Goal: Find specific page/section: Find specific page/section

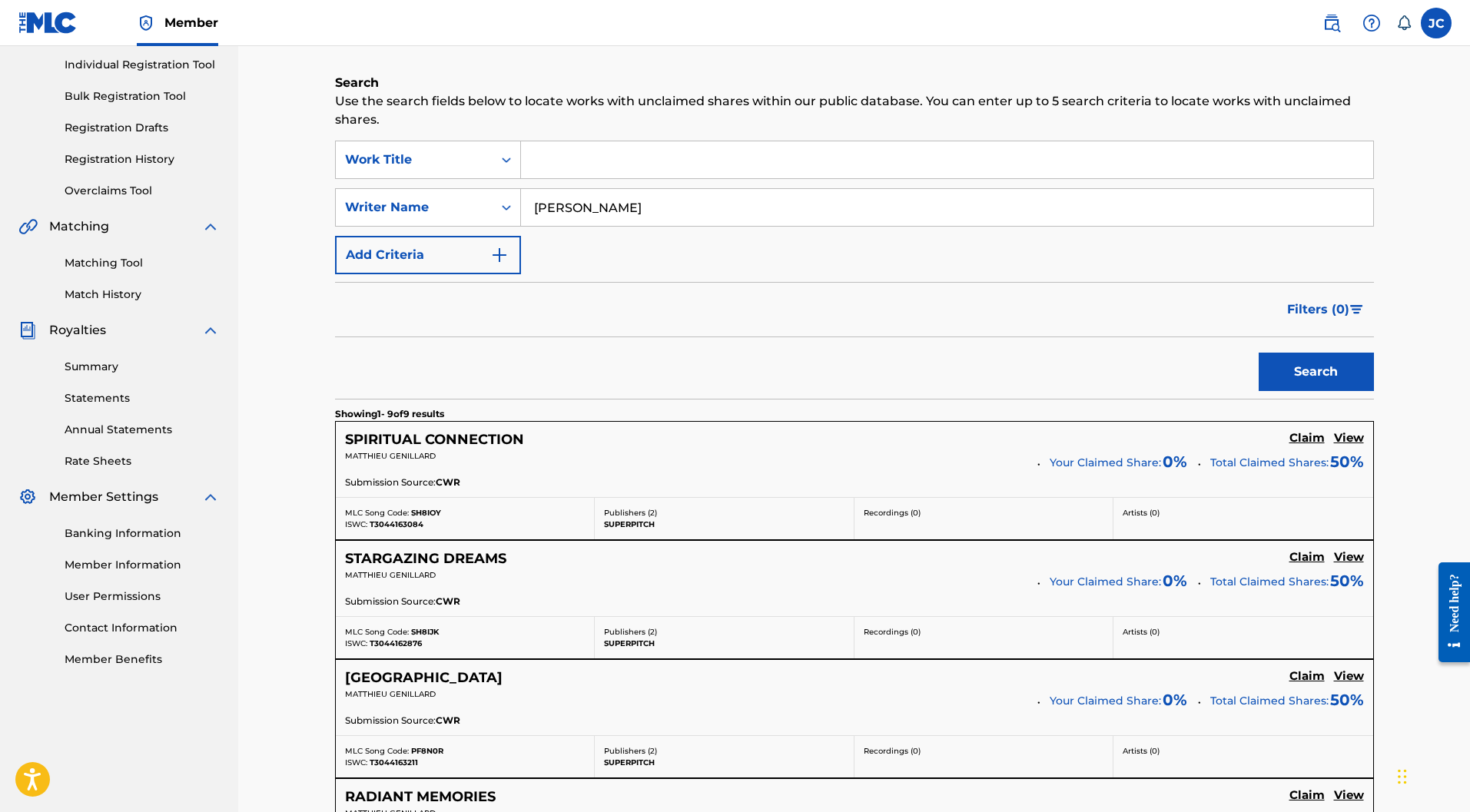
scroll to position [231, 0]
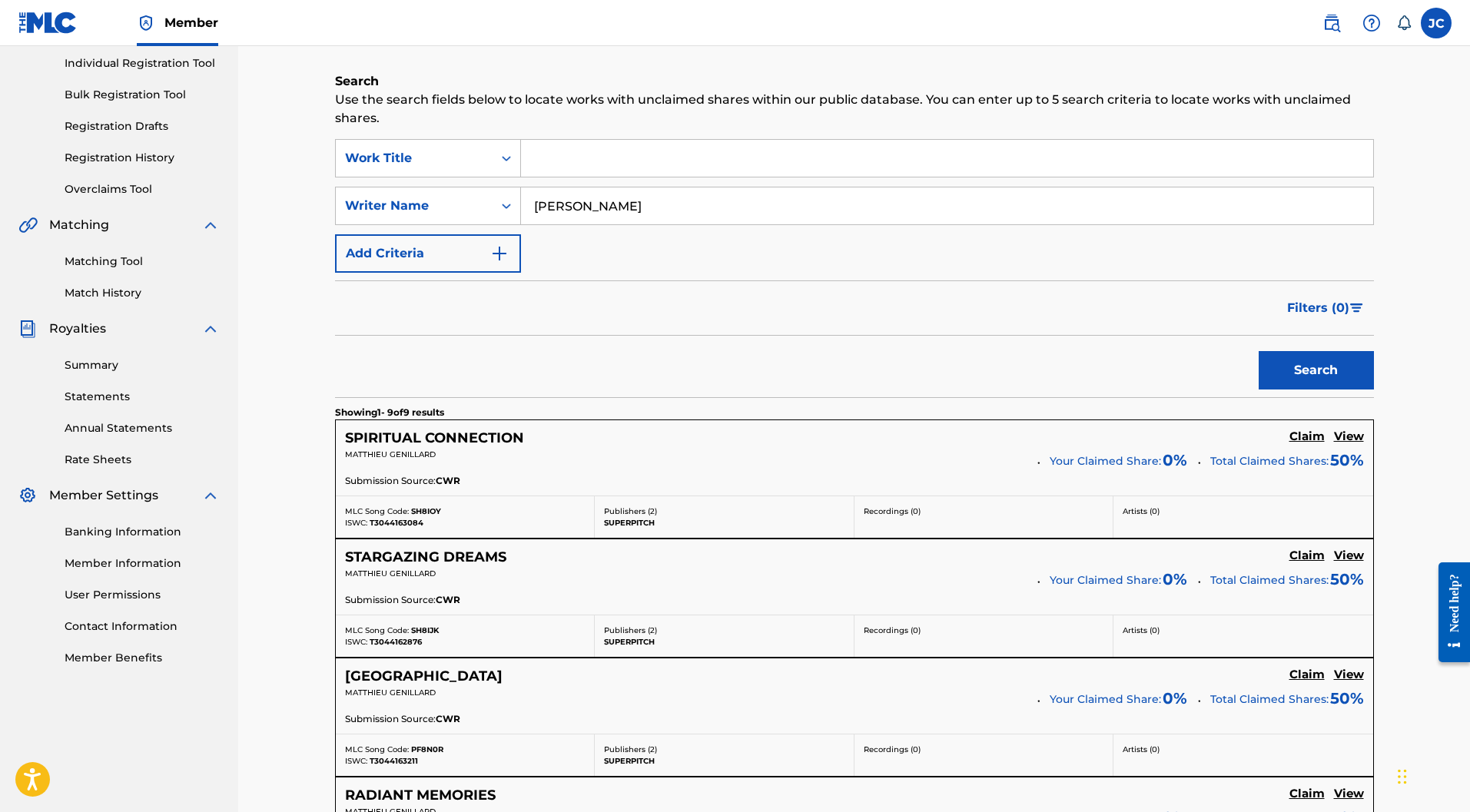
drag, startPoint x: 656, startPoint y: 178, endPoint x: 531, endPoint y: 165, distance: 125.7
click at [531, 187] on input "[PERSON_NAME]" at bounding box center [946, 205] width 852 height 37
click at [252, 199] on div "Claiming Tool Search Add Publishers & Shares Review Submit Search Use the searc…" at bounding box center [854, 746] width 1232 height 1788
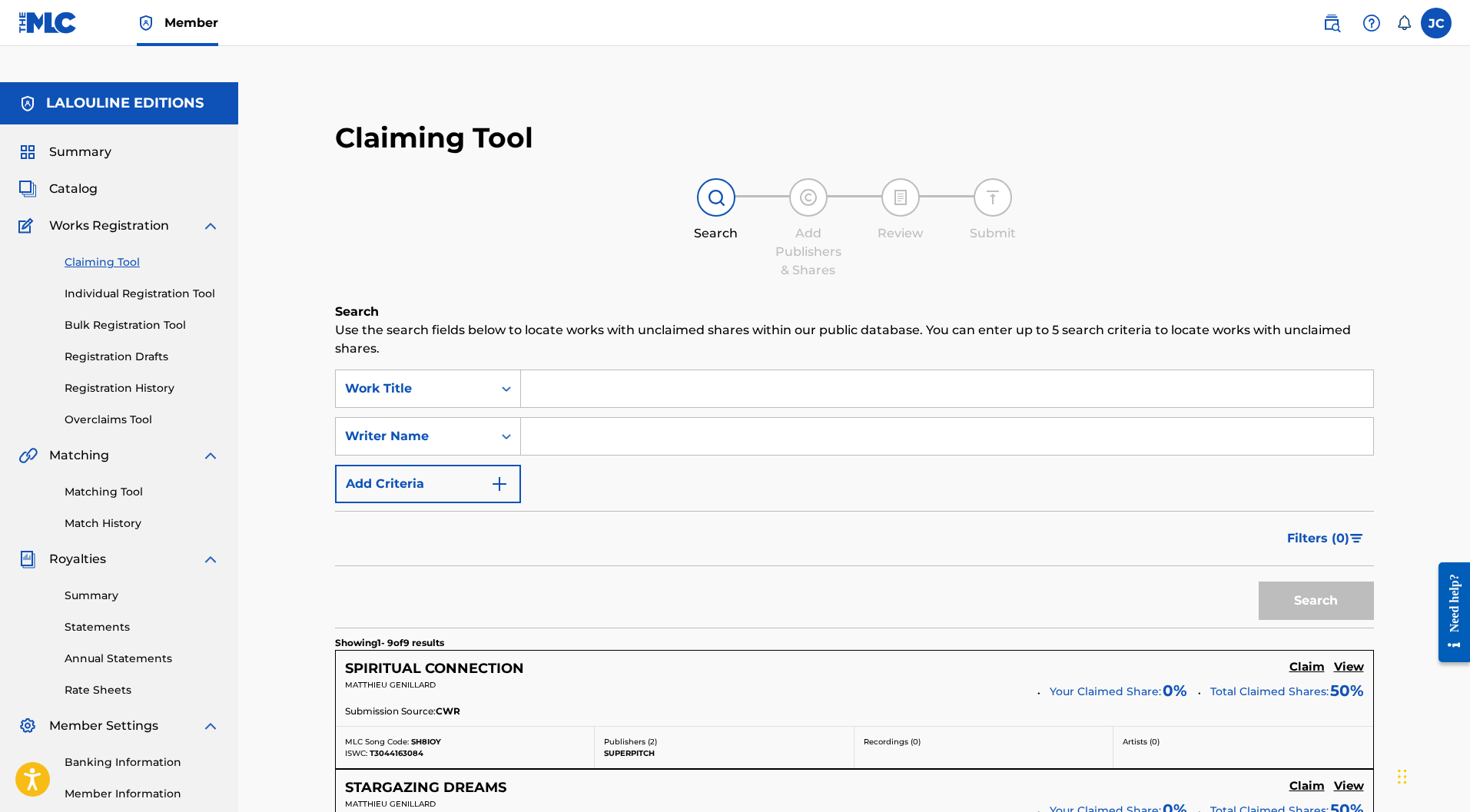
click at [154, 285] on link "Individual Registration Tool" at bounding box center [142, 293] width 155 height 16
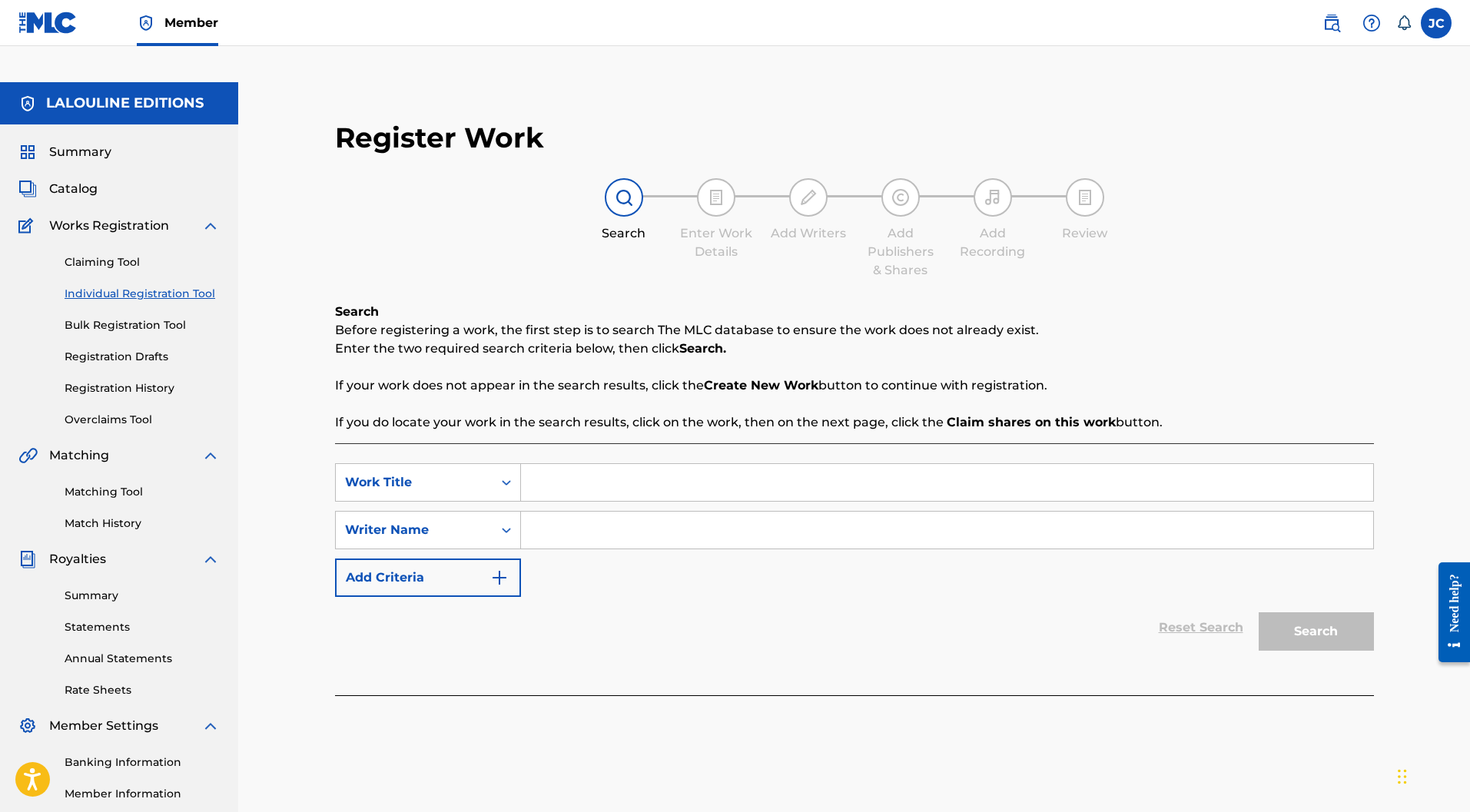
click at [112, 254] on link "Claiming Tool" at bounding box center [142, 262] width 155 height 16
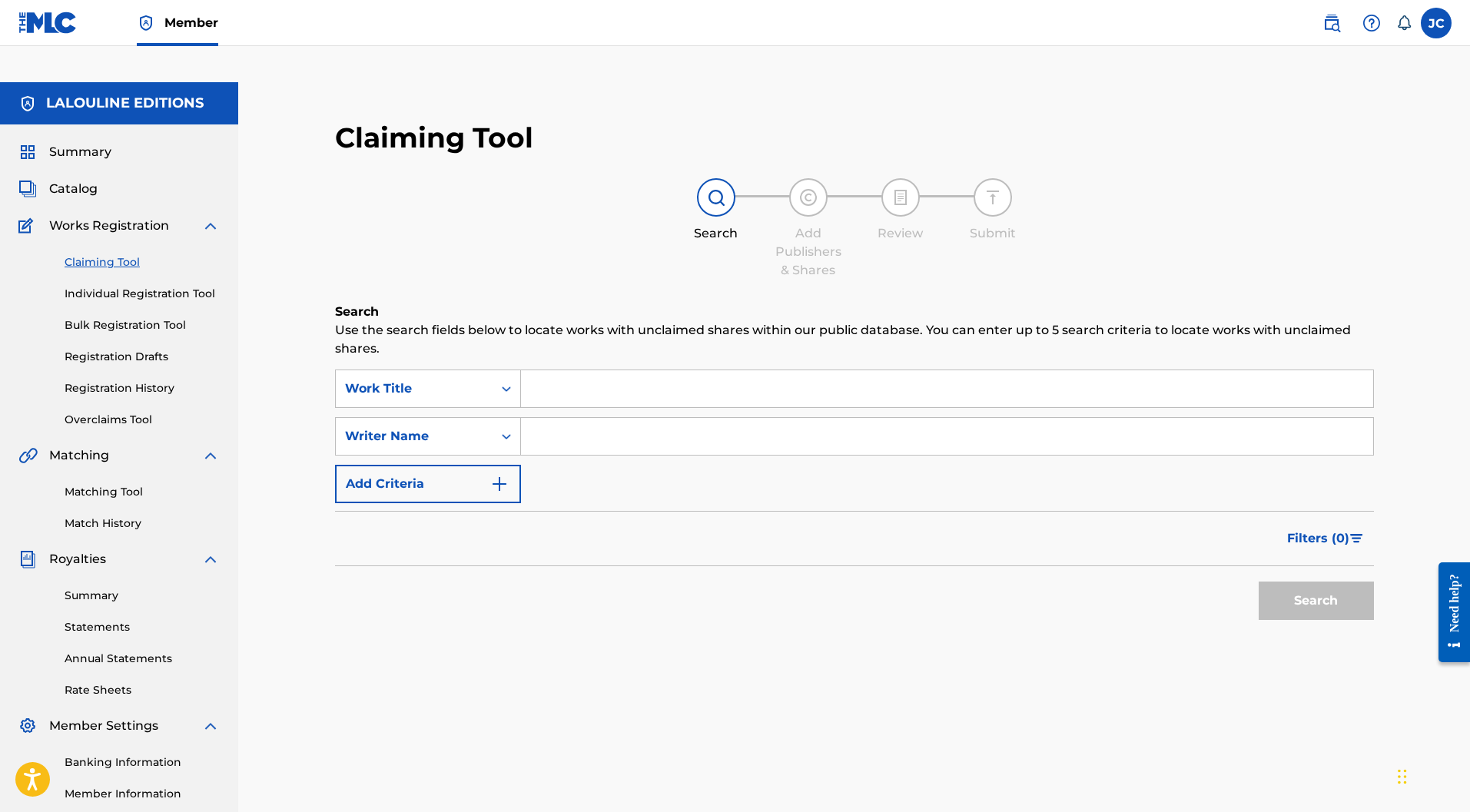
click at [131, 249] on div "Claiming Tool Individual Registration Tool Bulk Registration Tool Registration …" at bounding box center [119, 332] width 201 height 193
click at [131, 285] on link "Individual Registration Tool" at bounding box center [142, 293] width 155 height 16
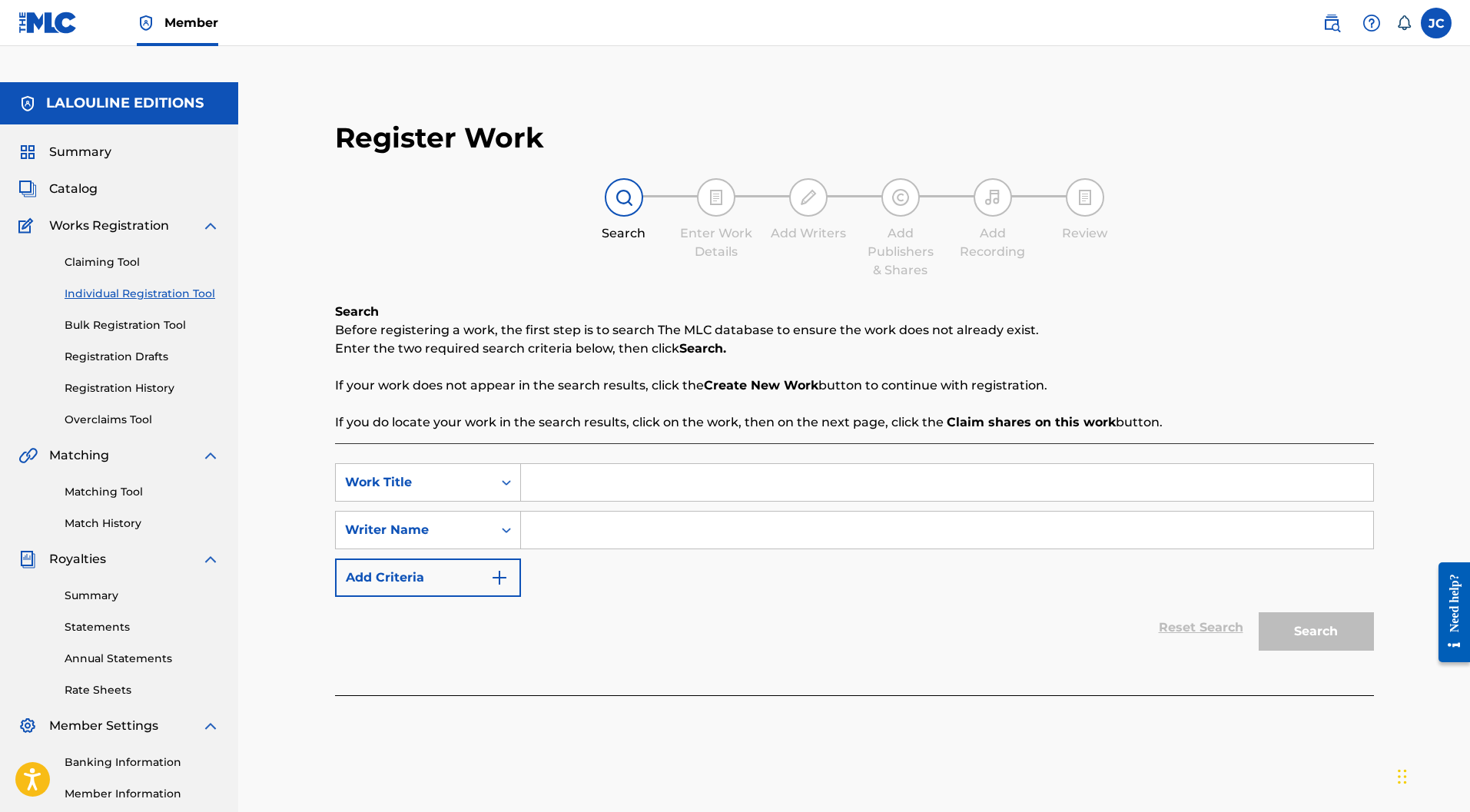
click at [84, 180] on span "Catalog" at bounding box center [73, 189] width 48 height 19
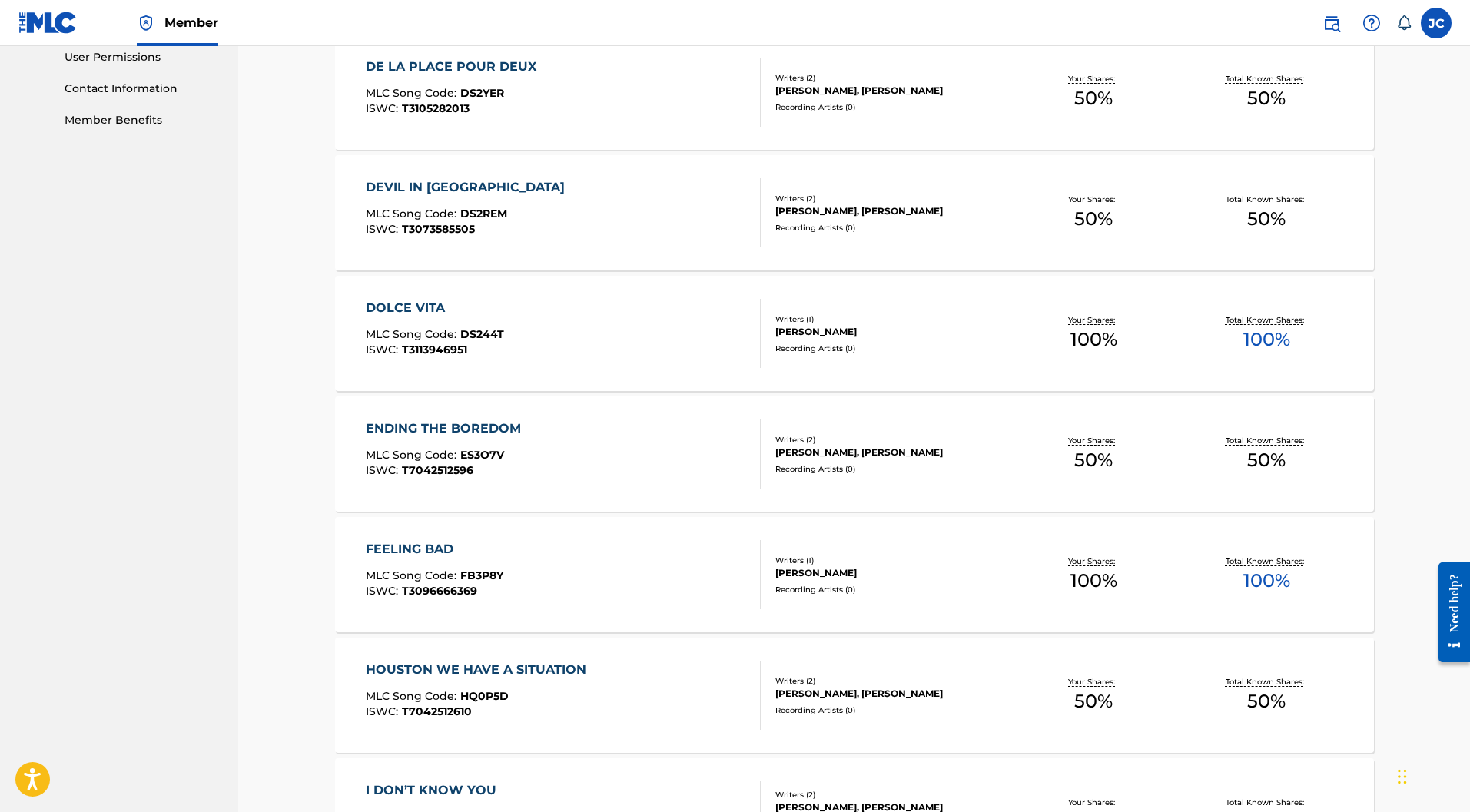
scroll to position [946, 0]
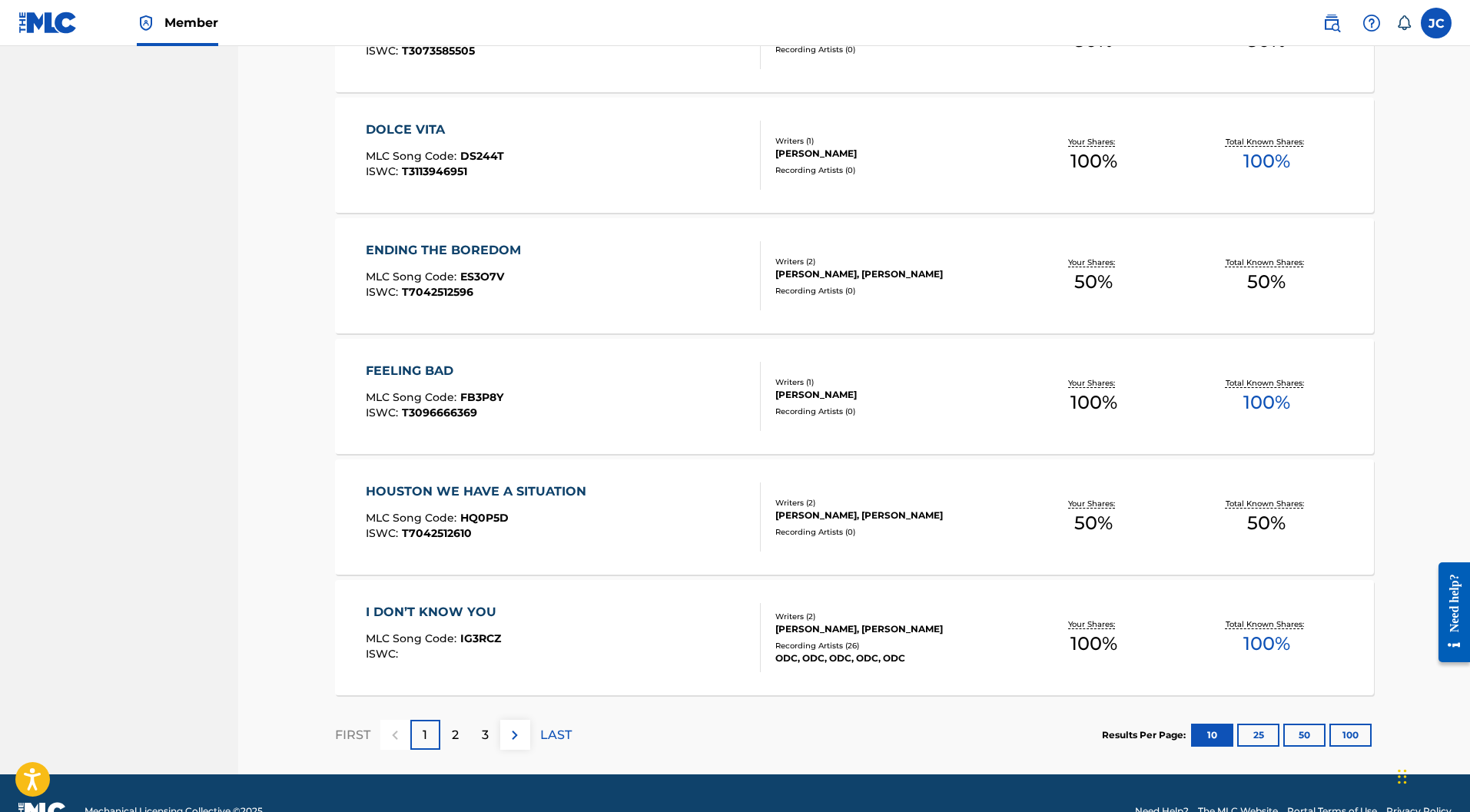
click at [482, 726] on p "3" at bounding box center [485, 735] width 7 height 19
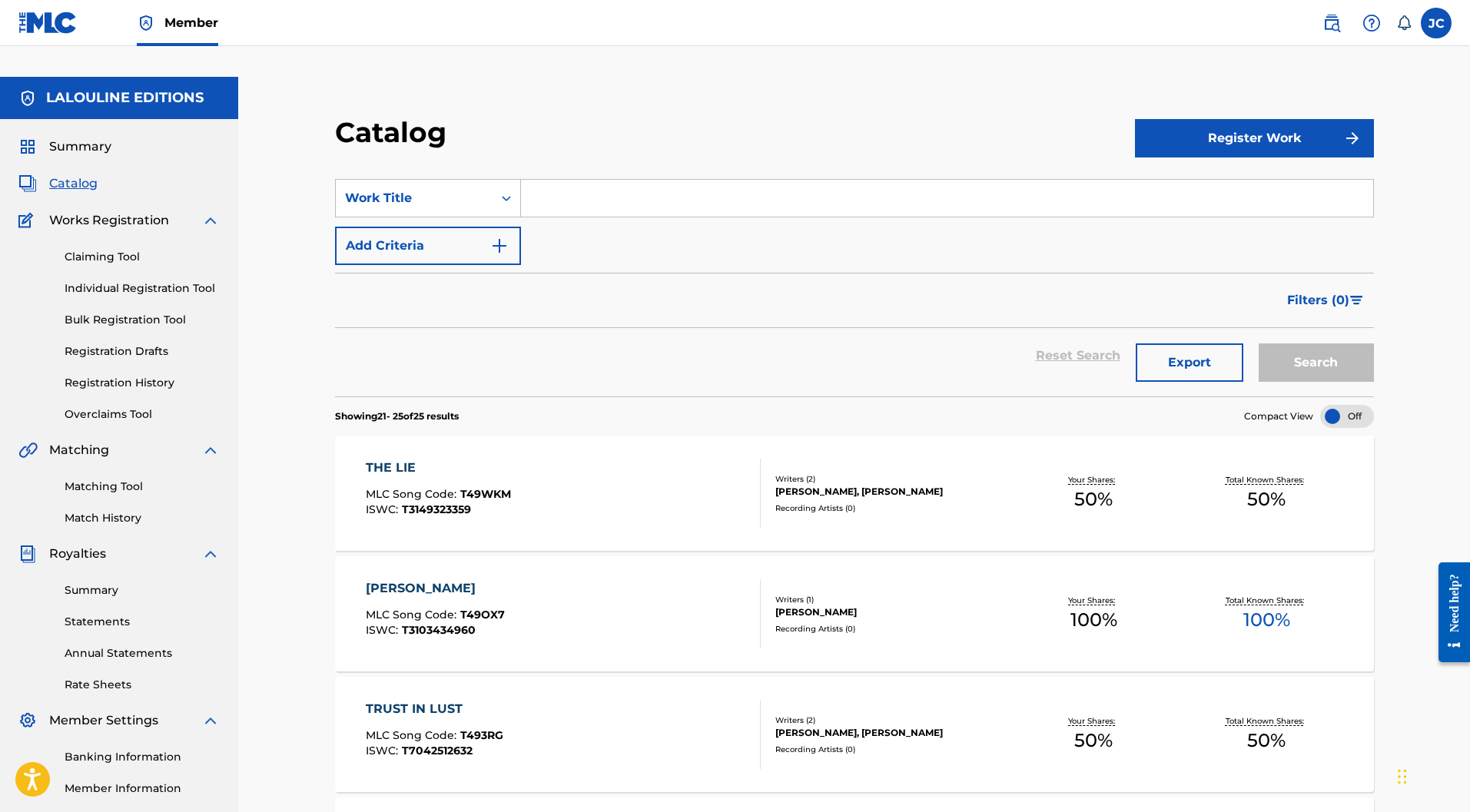
scroll to position [0, 0]
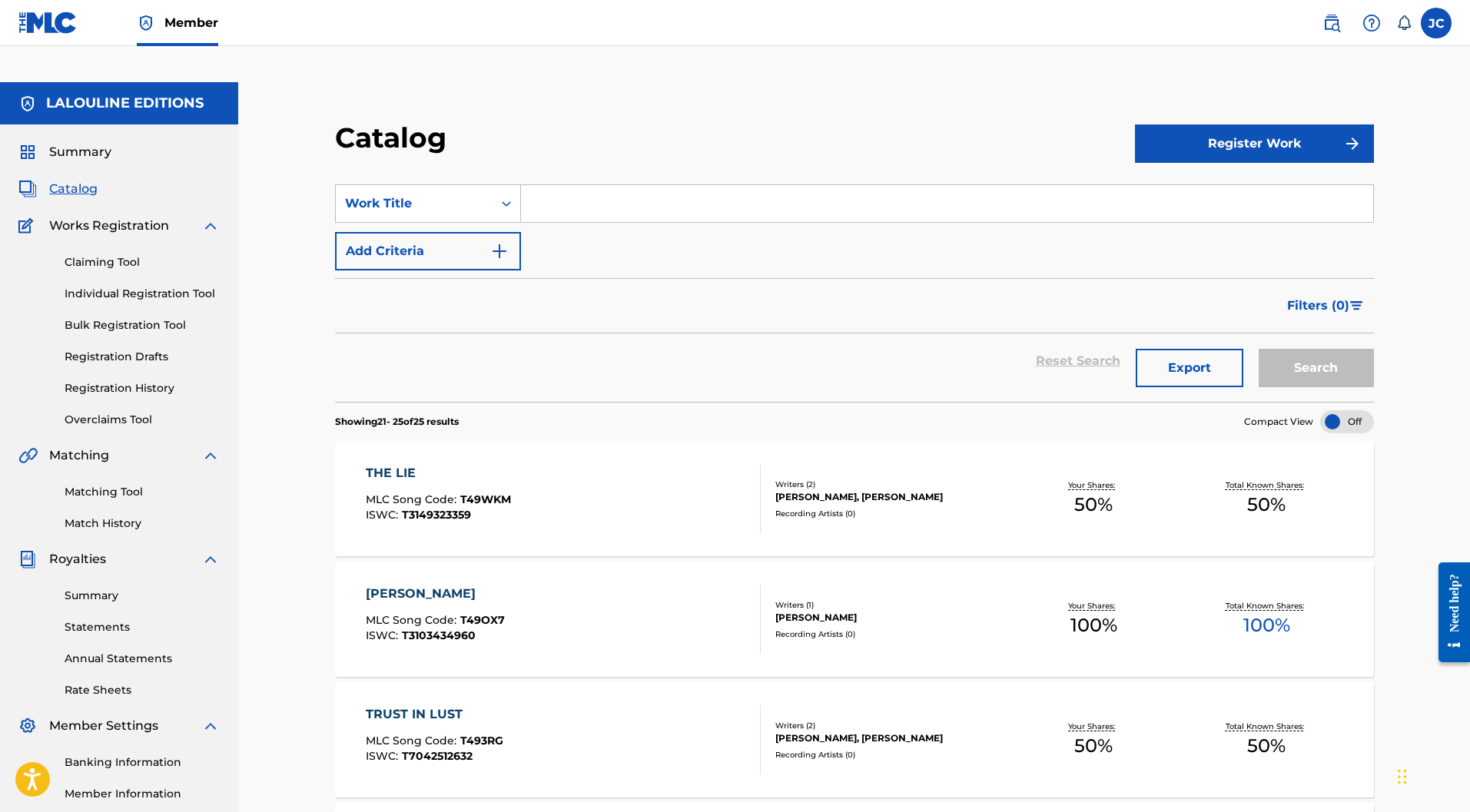
click at [102, 143] on span "Summary" at bounding box center [80, 152] width 62 height 19
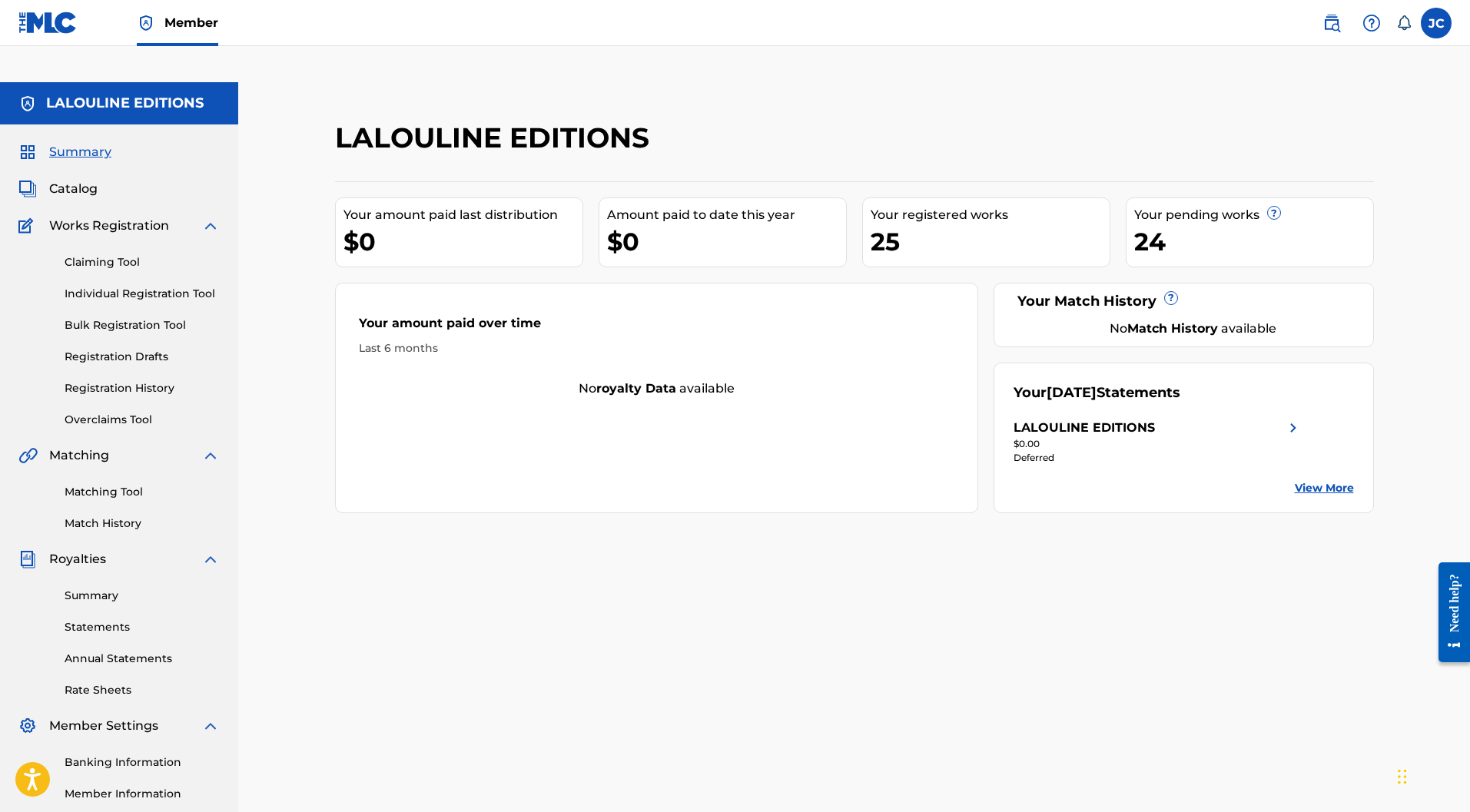
click at [108, 254] on link "Claiming Tool" at bounding box center [142, 262] width 155 height 16
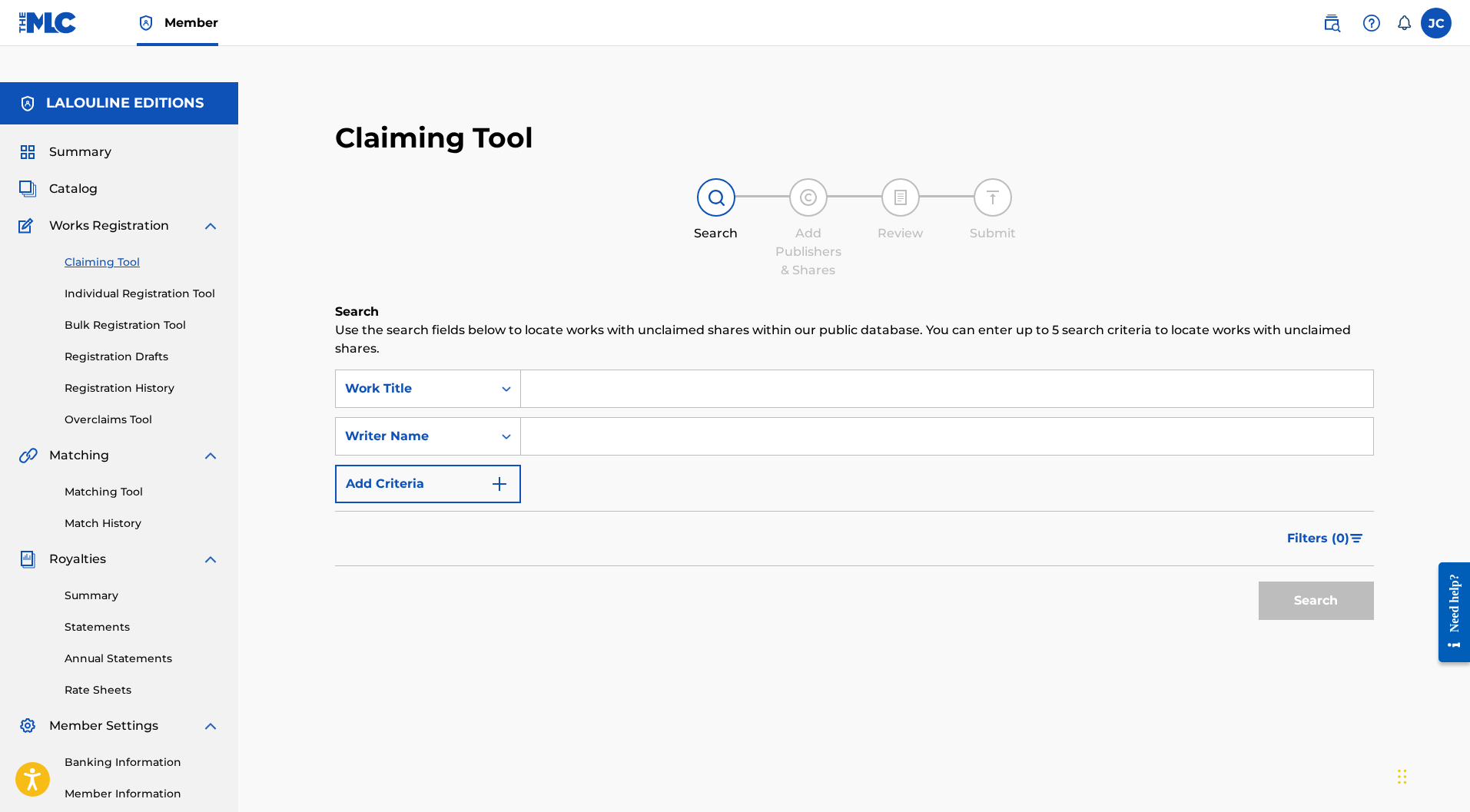
click at [111, 285] on link "Individual Registration Tool" at bounding box center [142, 293] width 155 height 16
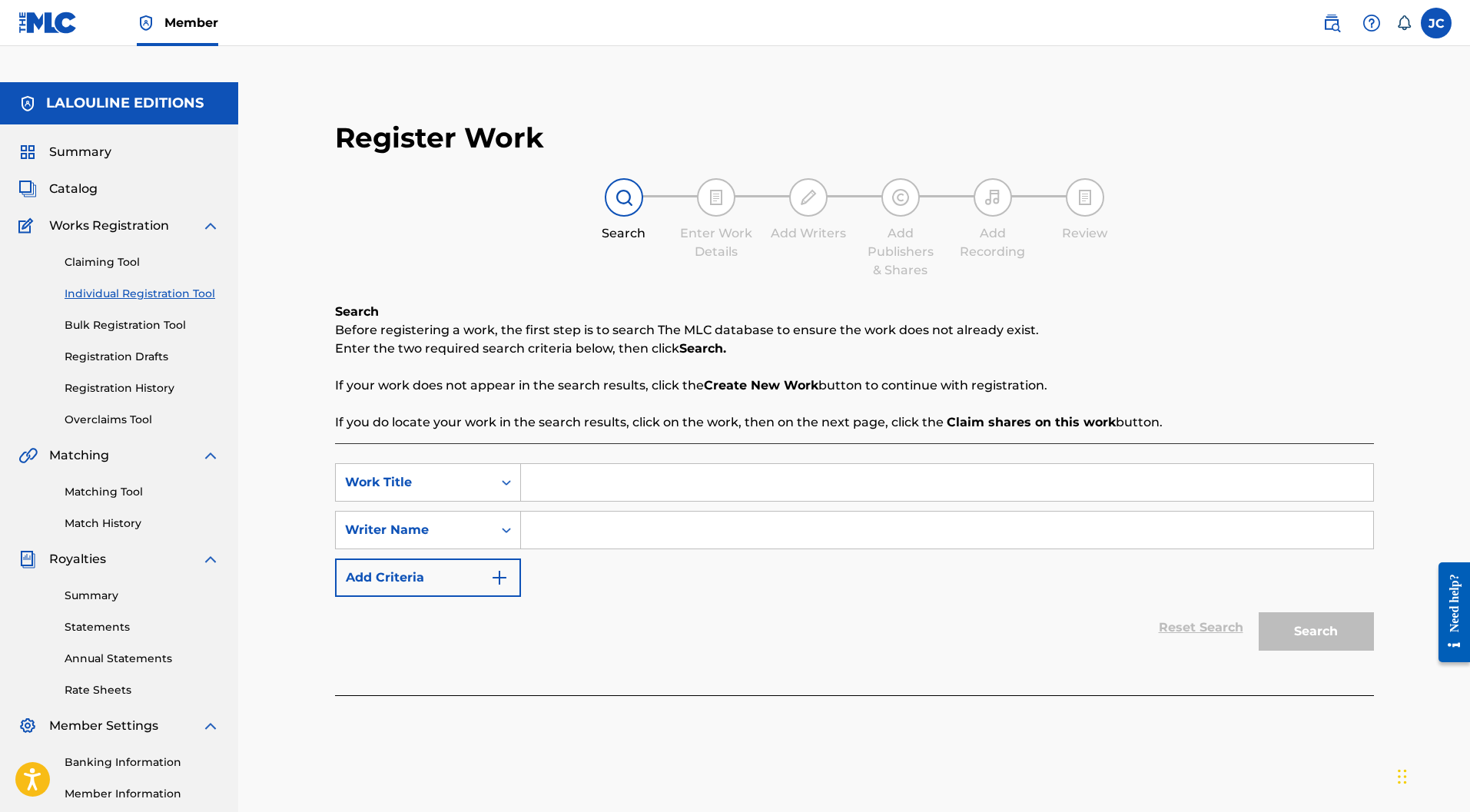
click at [95, 254] on link "Claiming Tool" at bounding box center [142, 262] width 155 height 16
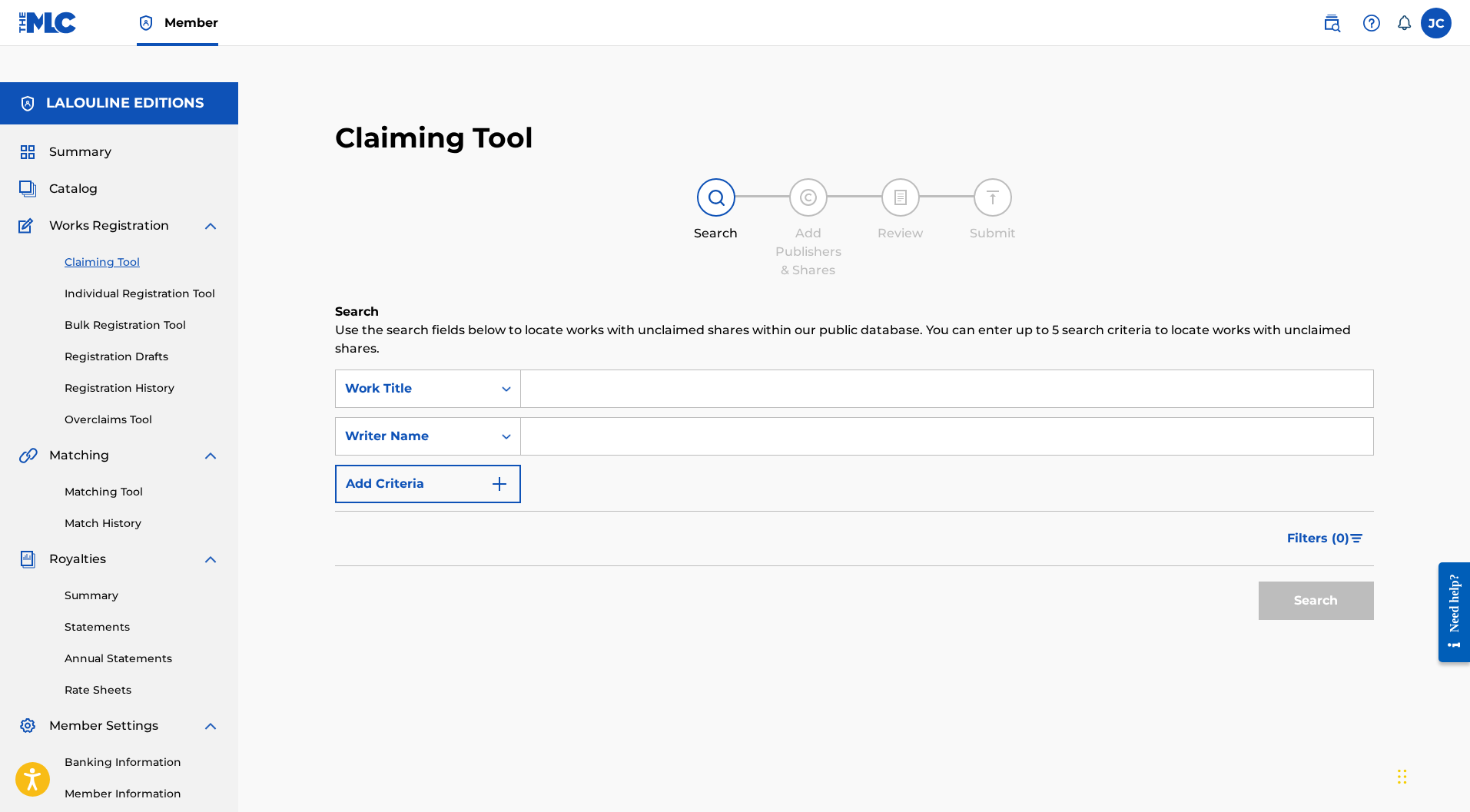
click at [79, 180] on span "Catalog" at bounding box center [73, 189] width 48 height 19
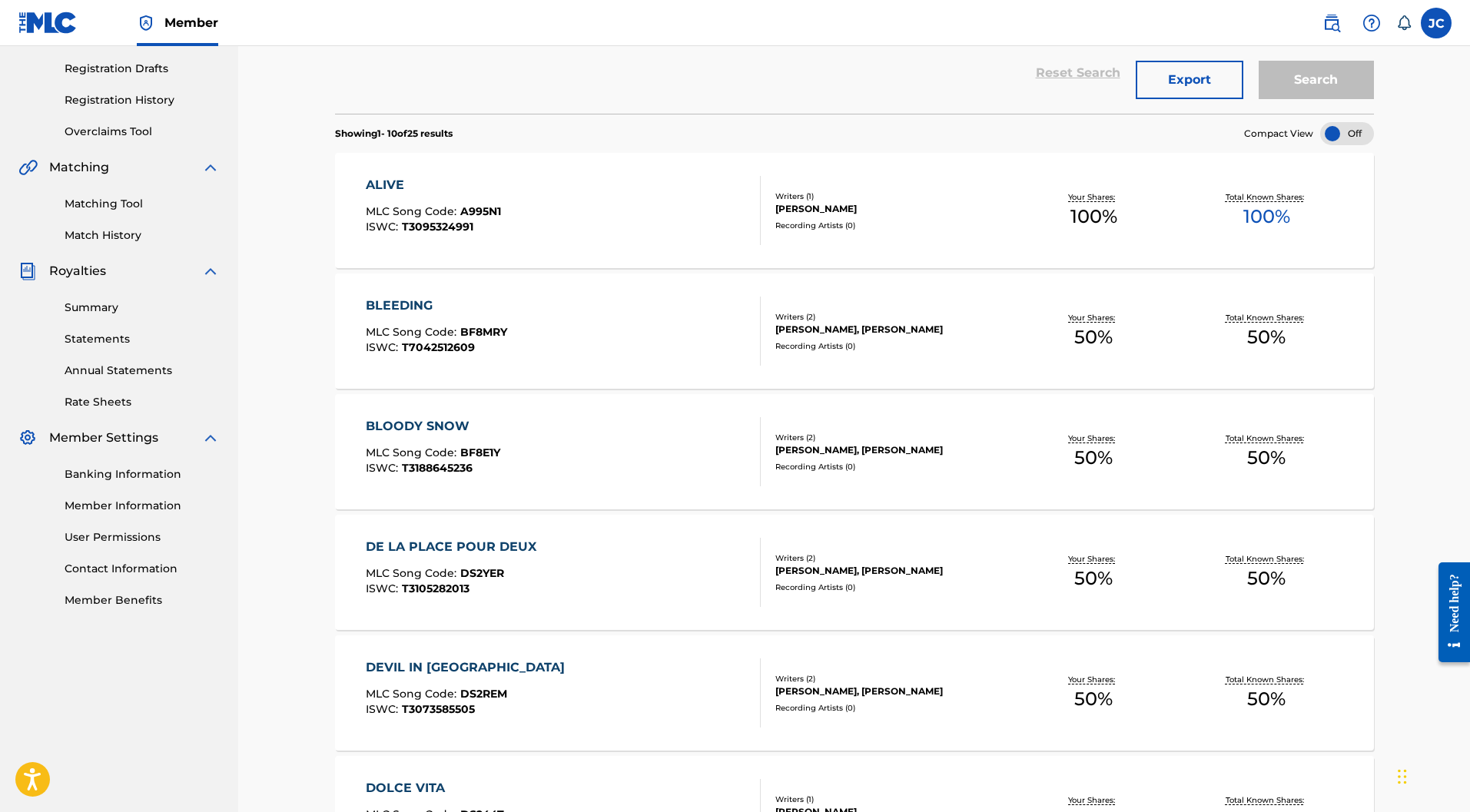
scroll to position [614, 0]
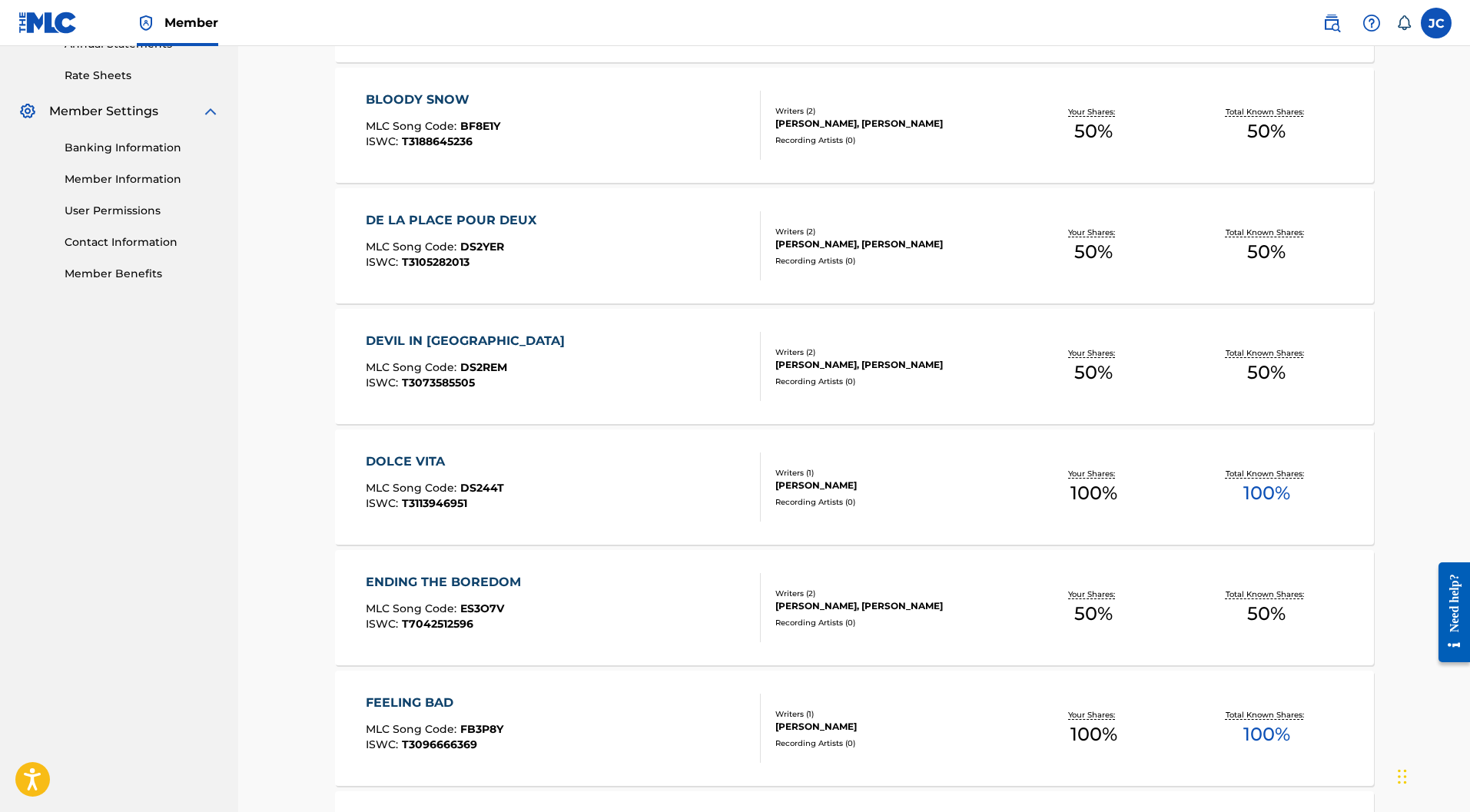
click at [218, 406] on nav "LALOULINE EDITIONS Summary Catalog Works Registration Claiming Tool Individual …" at bounding box center [119, 287] width 238 height 1639
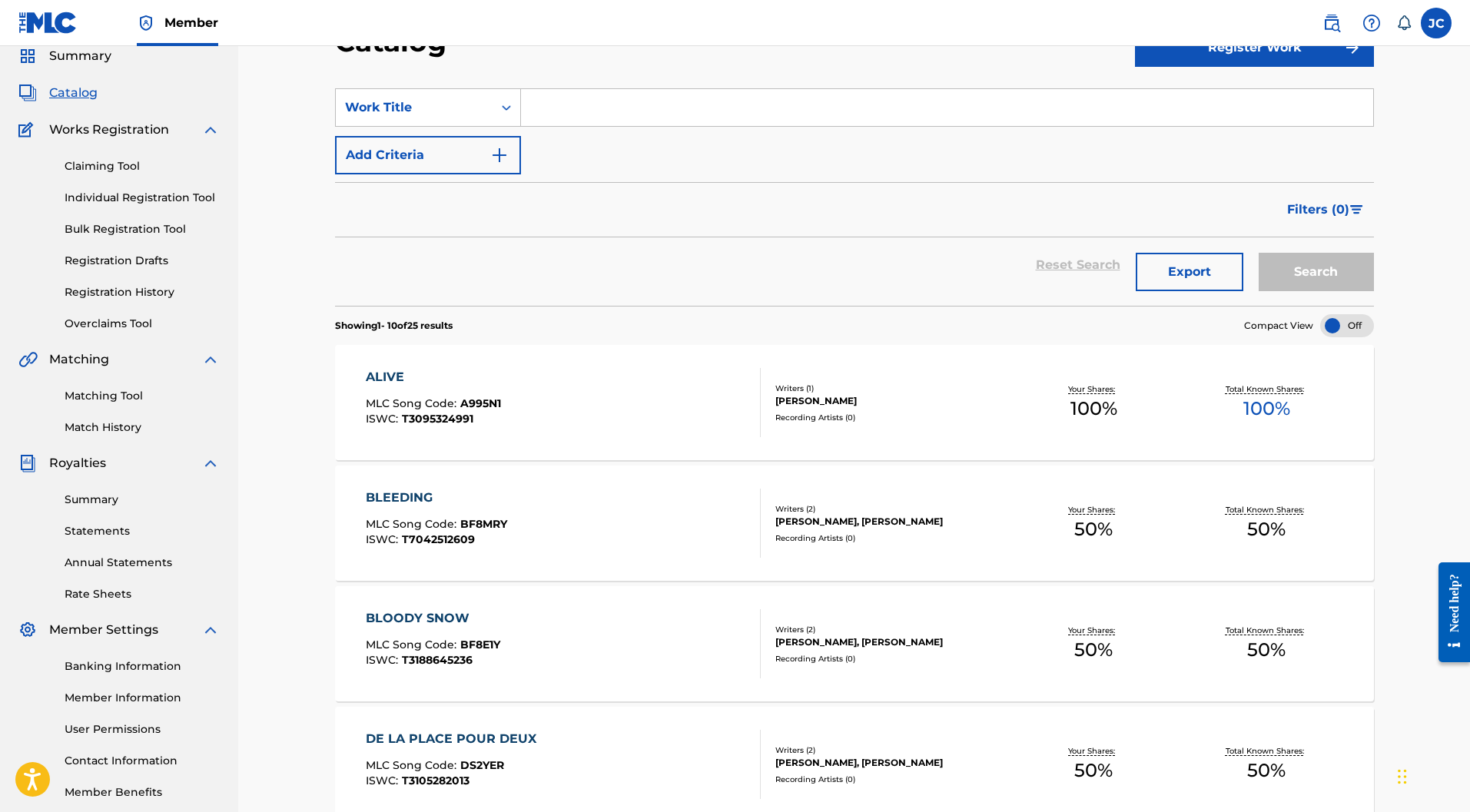
scroll to position [0, 0]
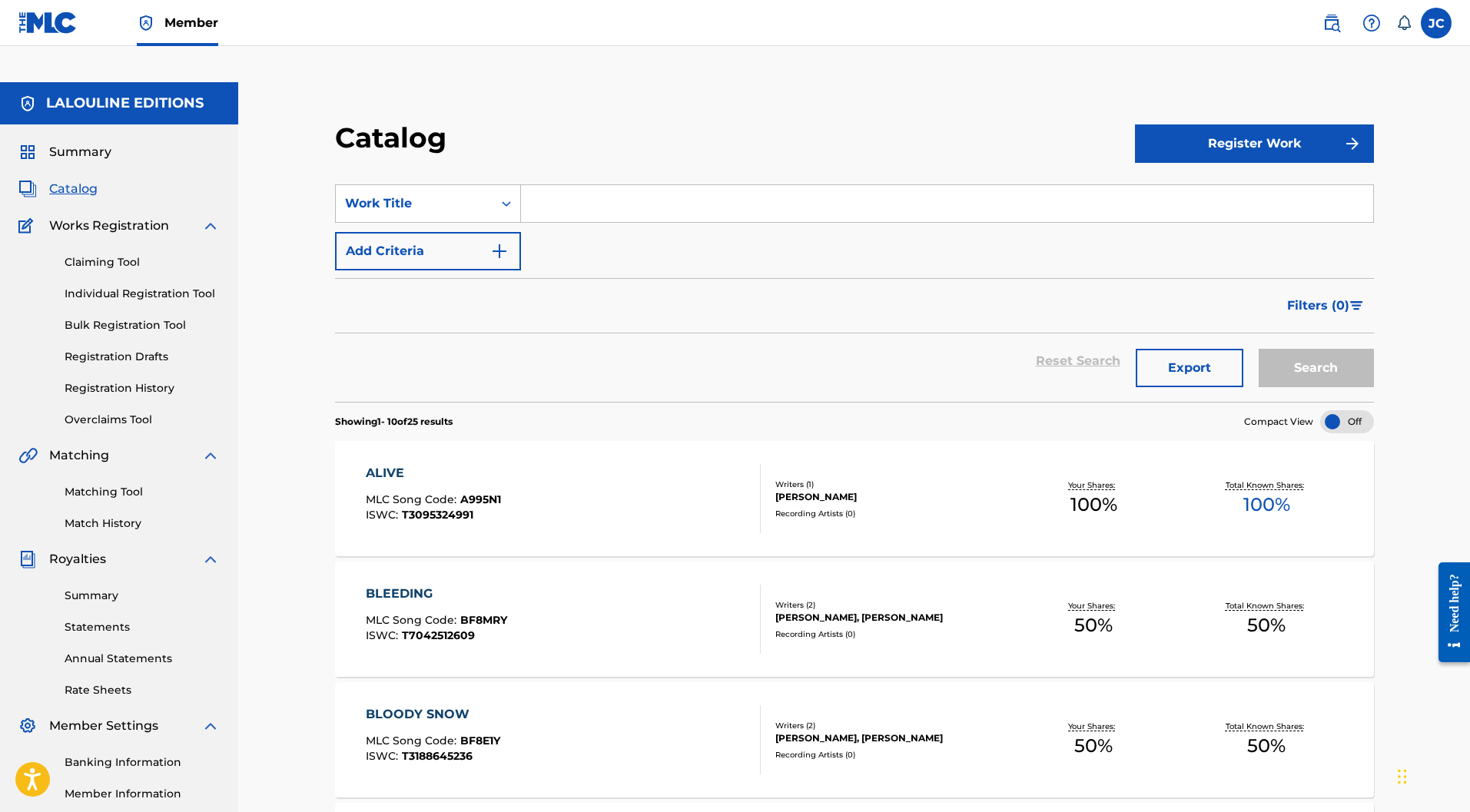
click at [609, 185] on input "Search Form" at bounding box center [946, 203] width 852 height 37
